Goal: Navigation & Orientation: Find specific page/section

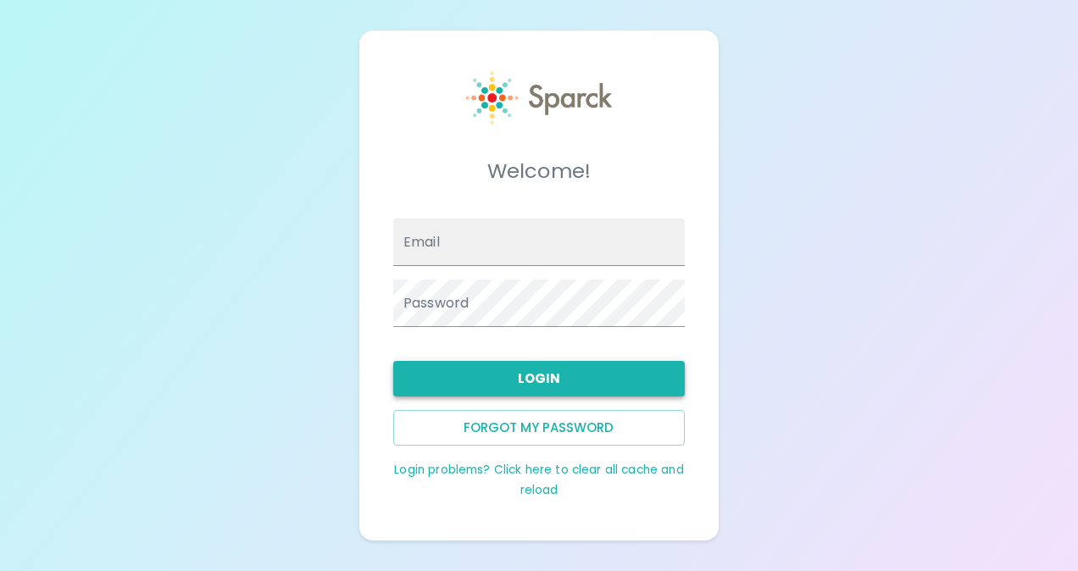
type input "[EMAIL_ADDRESS][DOMAIN_NAME]"
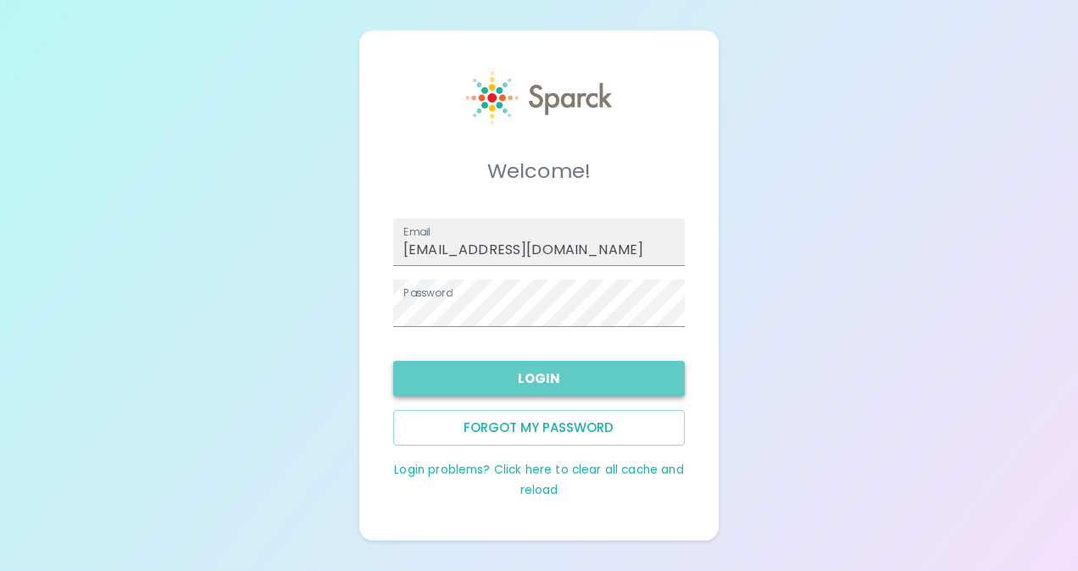
click at [540, 376] on button "Login" at bounding box center [538, 379] width 291 height 36
click at [552, 374] on button "Login" at bounding box center [538, 379] width 291 height 36
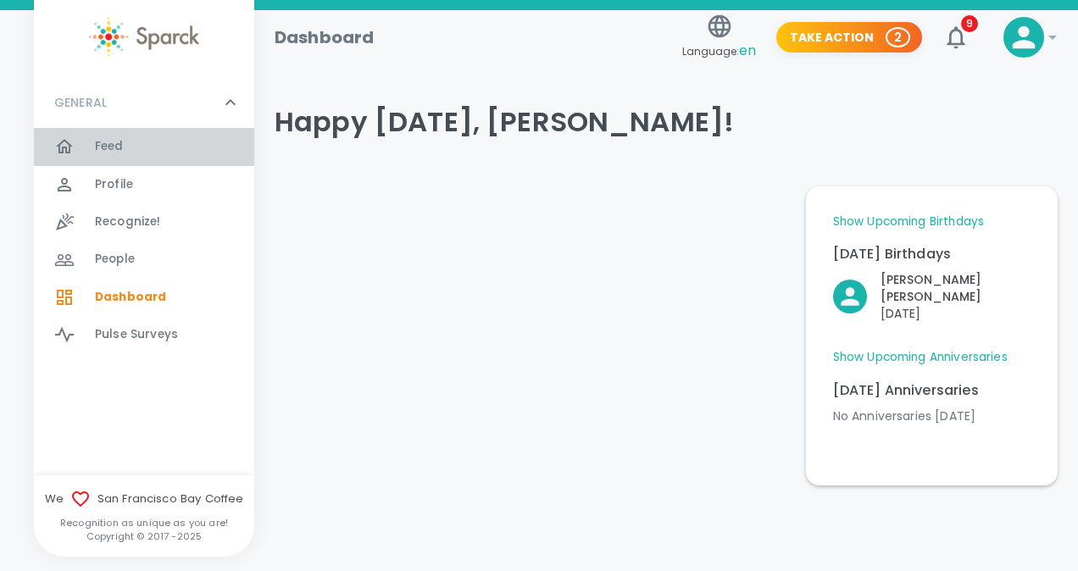
click at [119, 149] on span "Feed" at bounding box center [109, 146] width 29 height 17
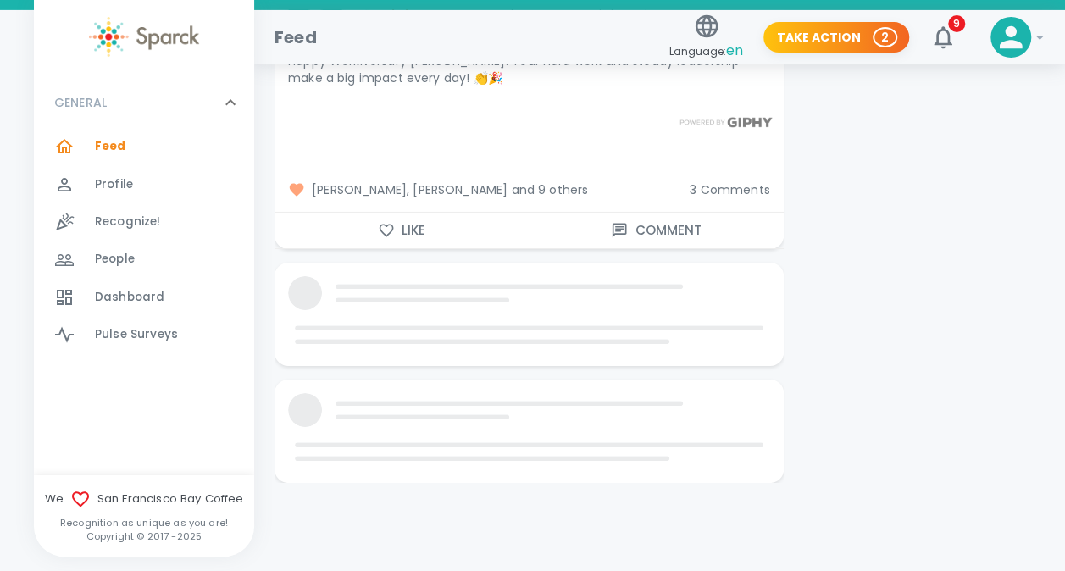
scroll to position [11270, 0]
